Goal: Task Accomplishment & Management: Manage account settings

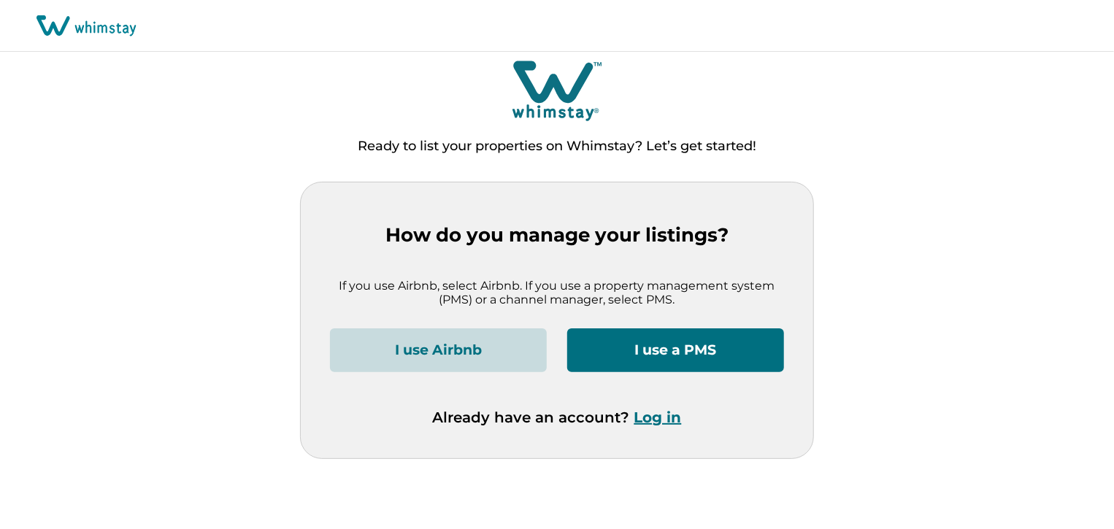
click at [650, 354] on button "I use a PMS" at bounding box center [675, 351] width 217 height 44
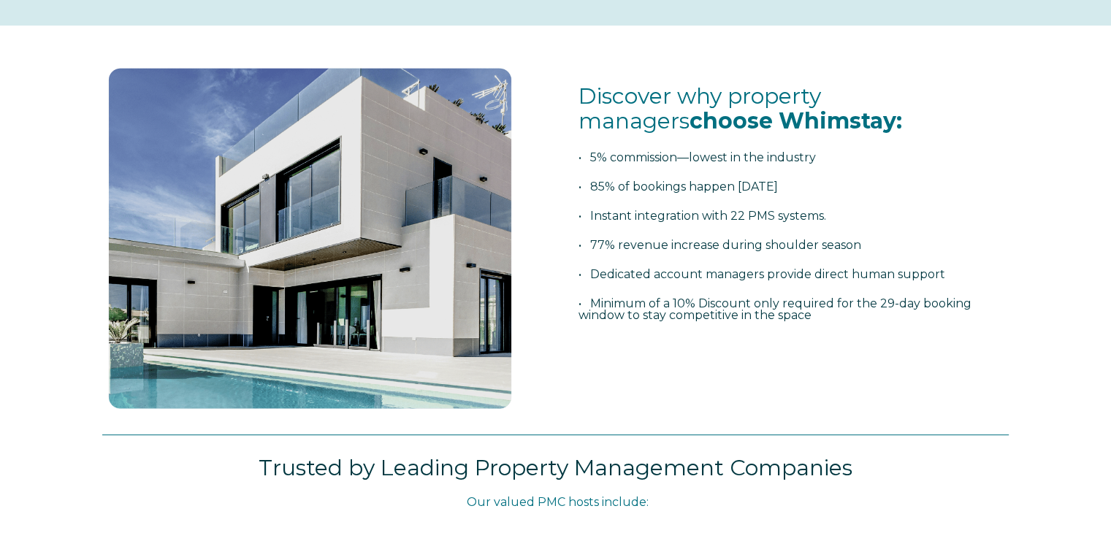
select select "US"
select select "Standard"
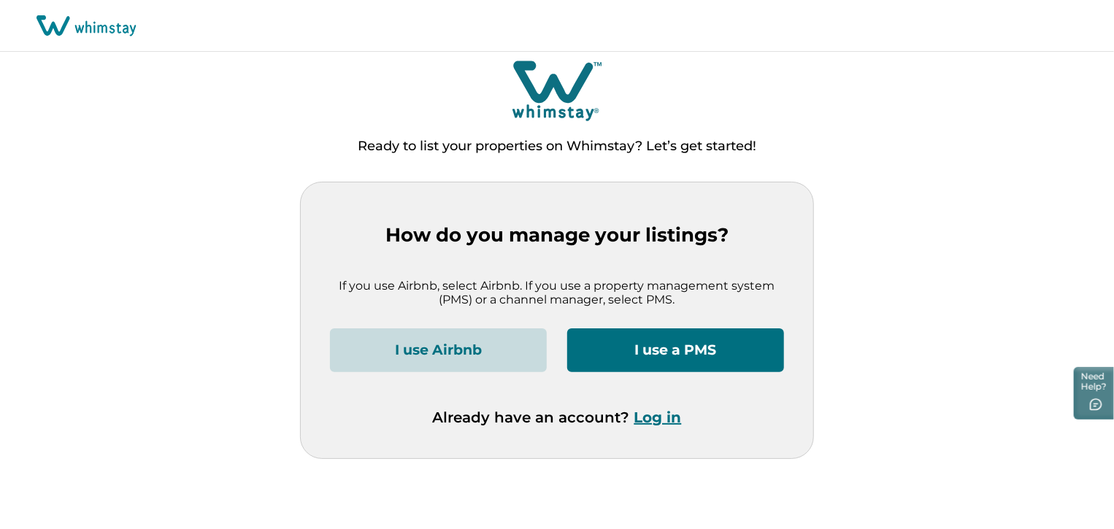
click at [651, 420] on button "Log in" at bounding box center [658, 418] width 47 height 18
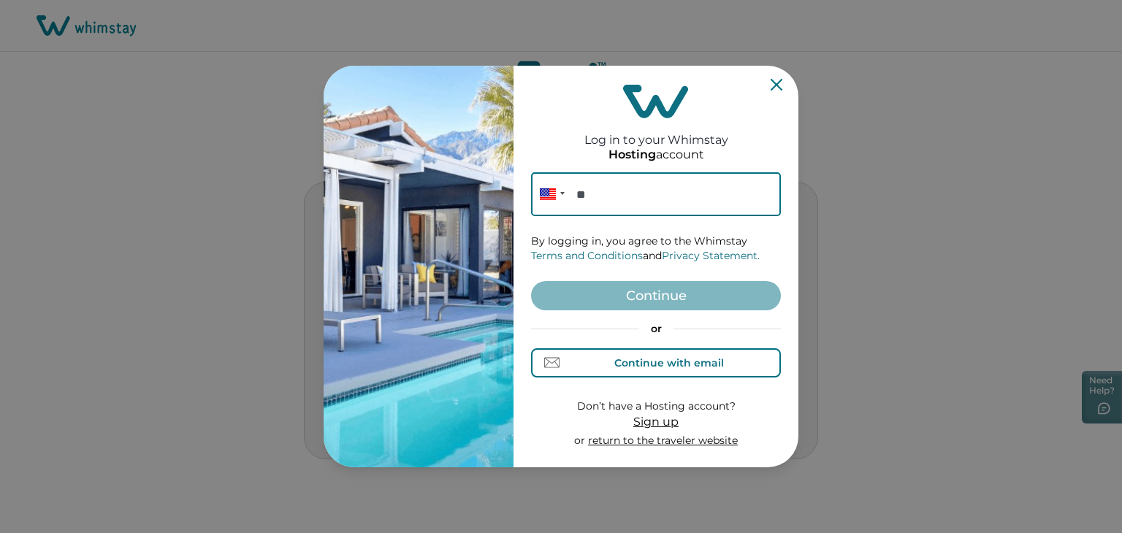
click at [654, 369] on div "Continue with email" at bounding box center [656, 362] width 135 height 15
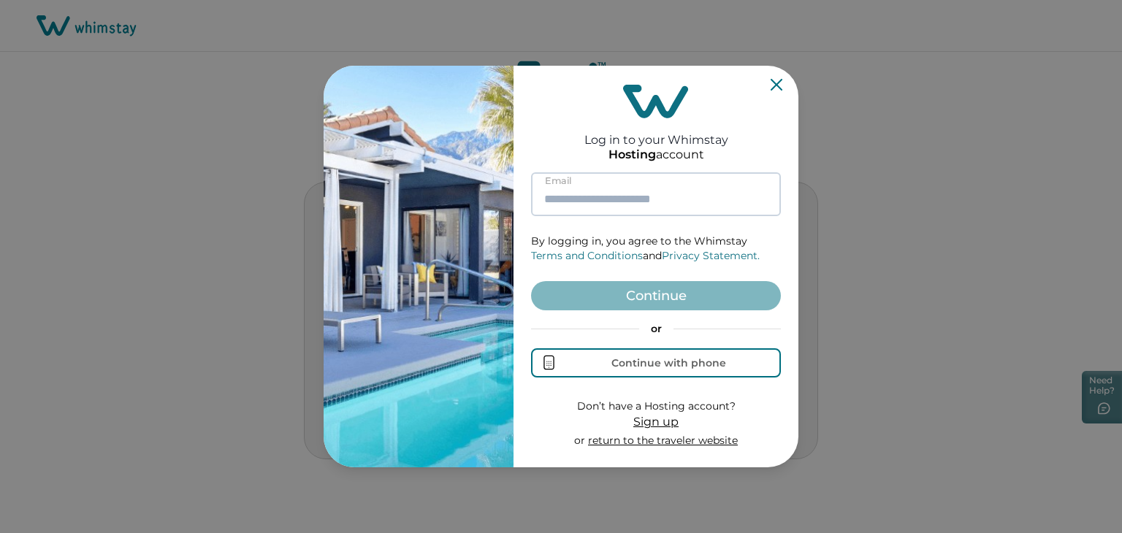
click at [608, 175] on input at bounding box center [656, 194] width 250 height 44
paste input "**********"
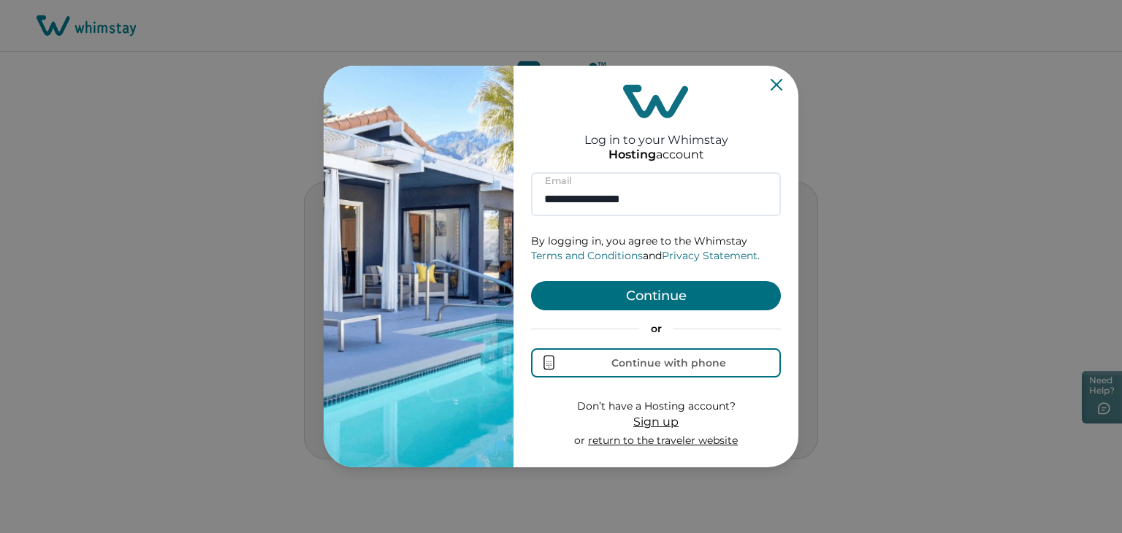
type input "**********"
click at [666, 299] on button "Continue" at bounding box center [656, 295] width 250 height 29
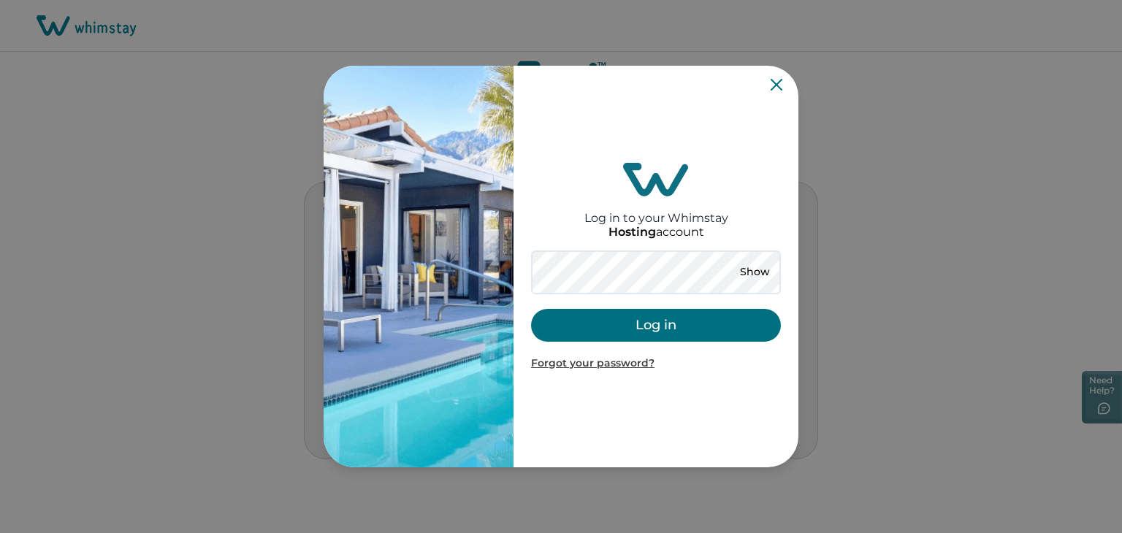
click at [560, 177] on div "Log in to your Whimstay Hosting account Show Log in Forgot your password?" at bounding box center [656, 267] width 250 height 390
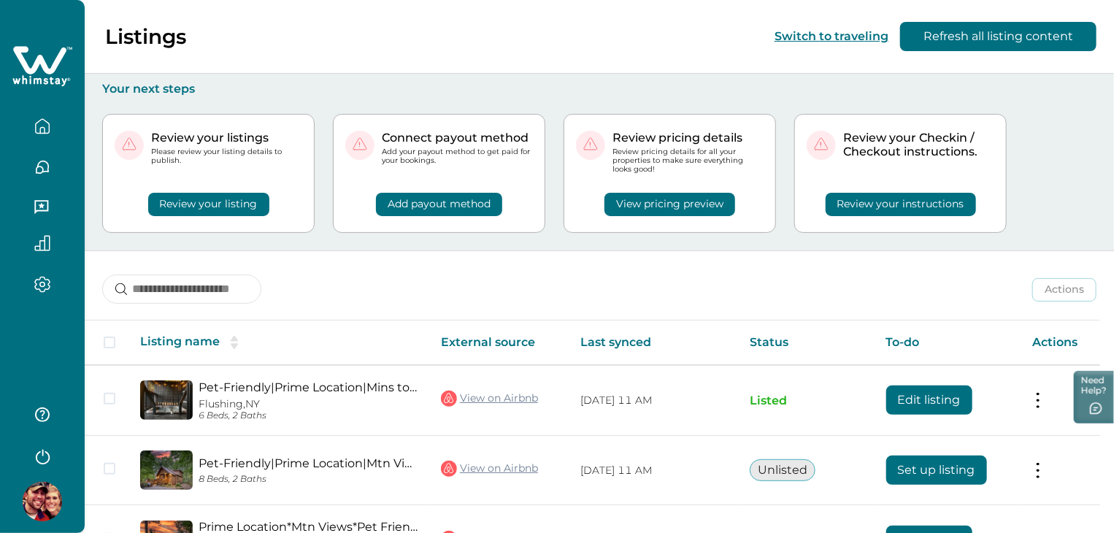
click at [45, 503] on img at bounding box center [42, 501] width 39 height 39
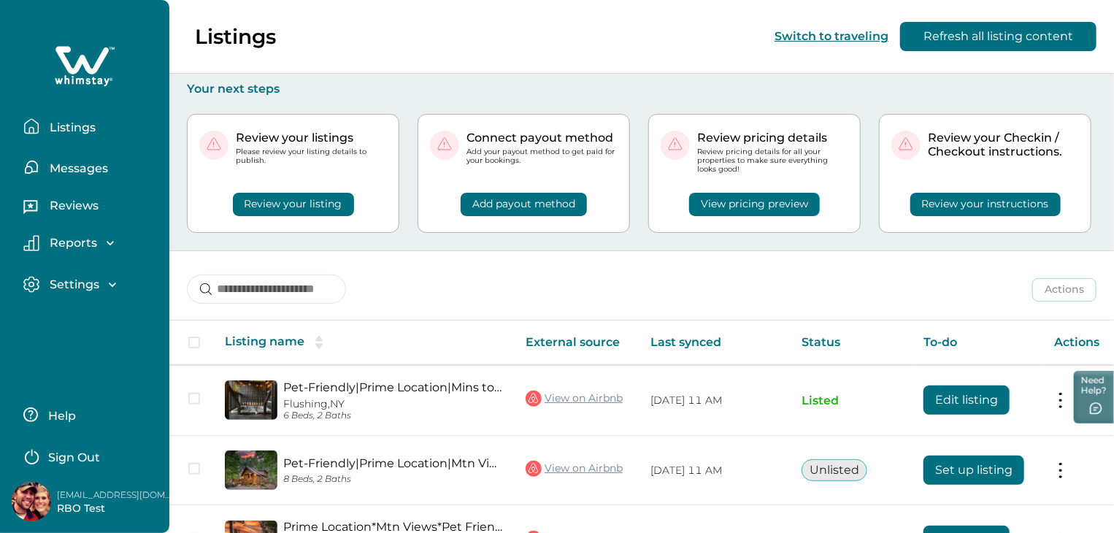
click at [80, 502] on p "RBO Test" at bounding box center [115, 509] width 117 height 15
click at [85, 451] on p "Sign Out" at bounding box center [74, 458] width 52 height 15
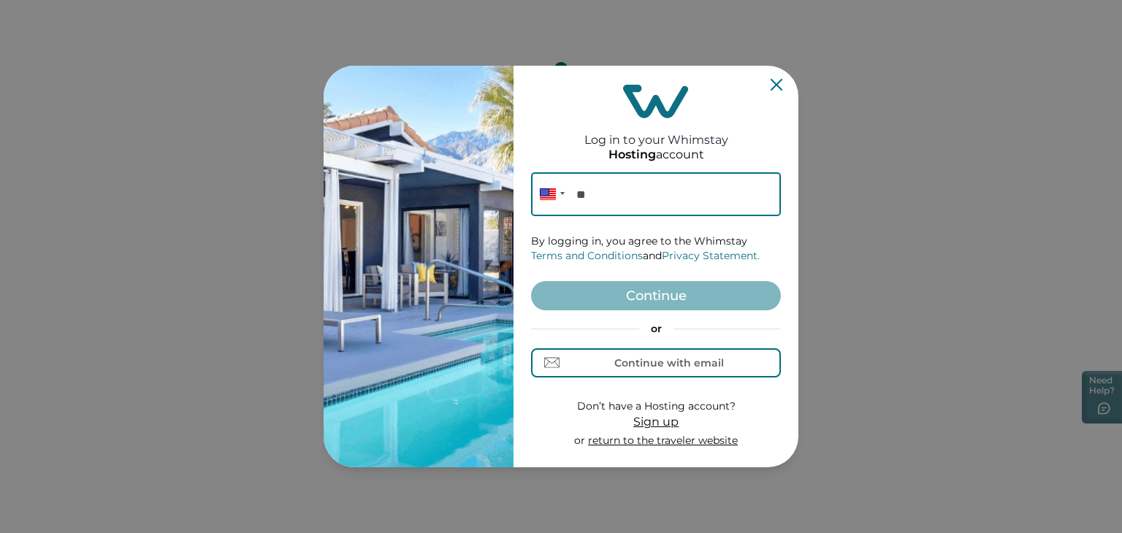
click at [777, 83] on icon "Close" at bounding box center [776, 85] width 12 height 12
